Goal: Book appointment/travel/reservation

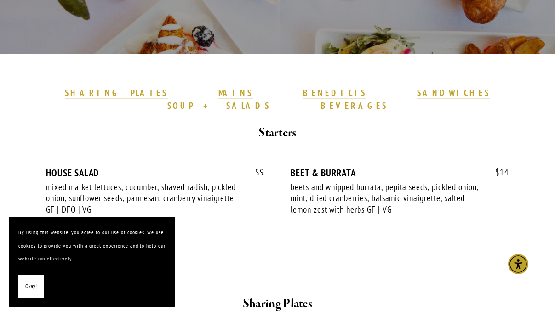
scroll to position [216, 0]
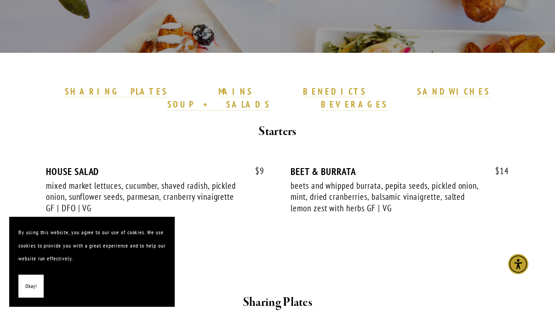
click at [31, 291] on span "Okay!" at bounding box center [30, 286] width 11 height 13
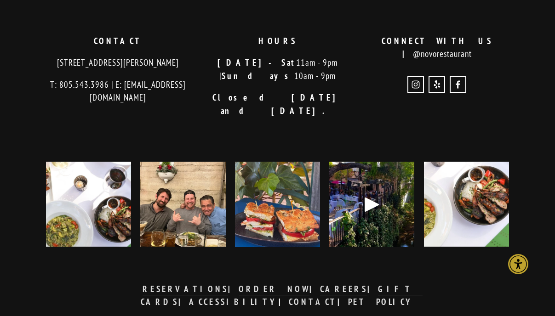
scroll to position [2520, 0]
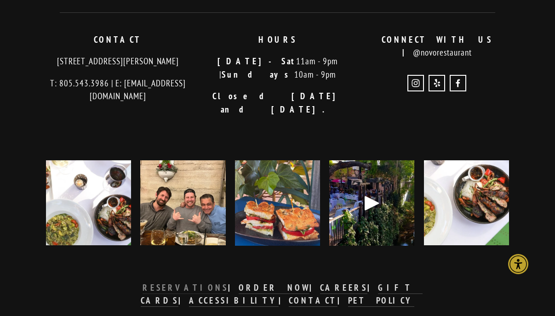
click at [150, 282] on strong "RESERVATIONS" at bounding box center [184, 287] width 85 height 11
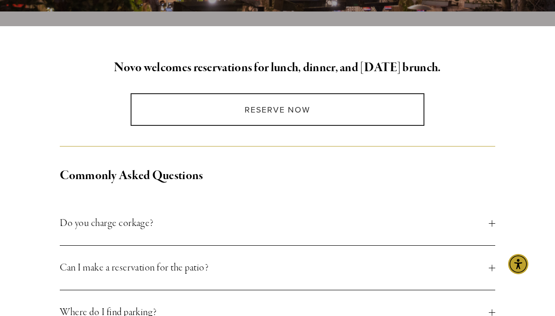
scroll to position [237, 0]
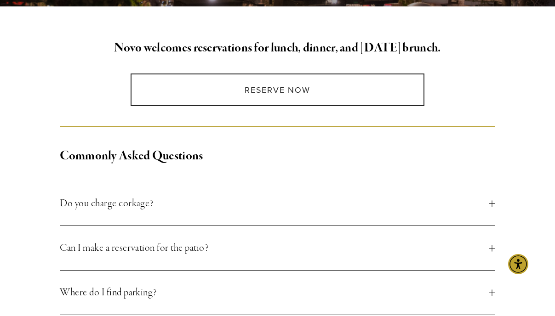
click at [175, 248] on span "Can I make a reservation for the patio?" at bounding box center [274, 248] width 428 height 17
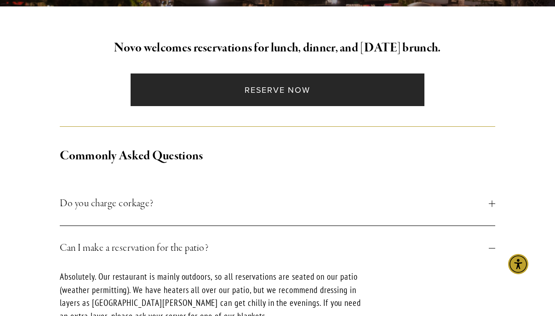
click at [267, 93] on link "Reserve Now" at bounding box center [277, 90] width 294 height 33
